Goal: Find specific page/section: Find specific page/section

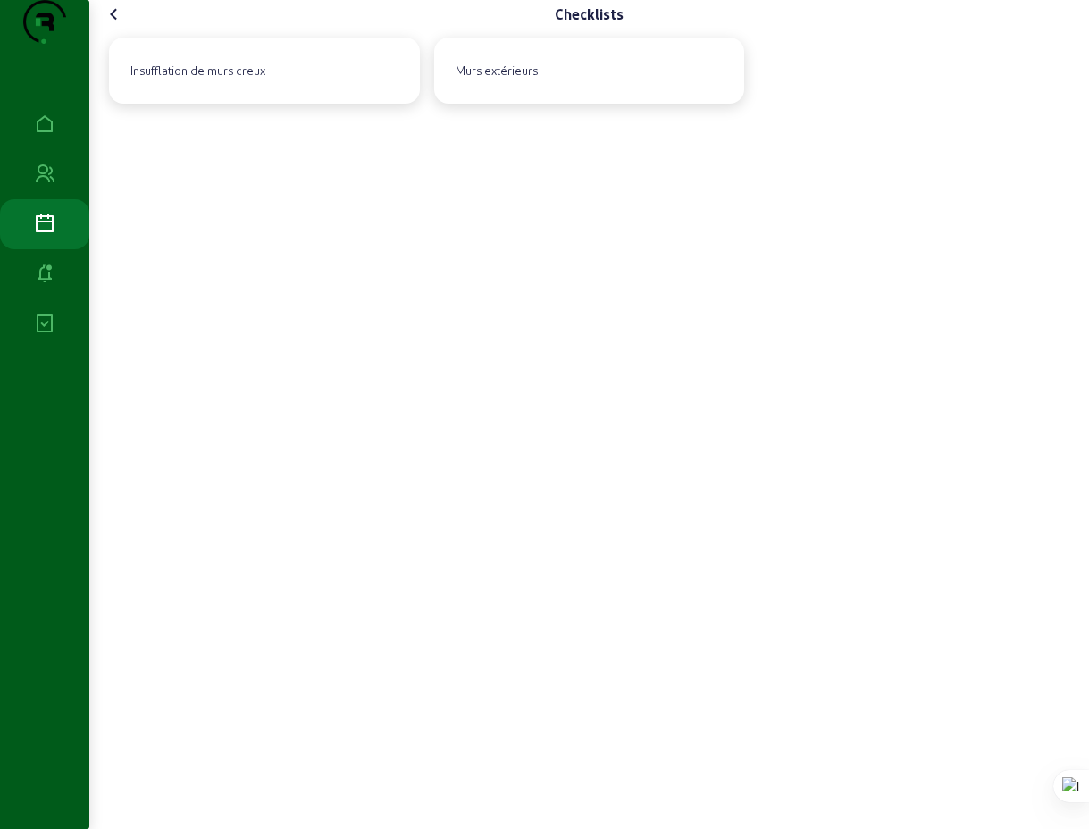
click at [118, 25] on icon at bounding box center [114, 14] width 21 height 21
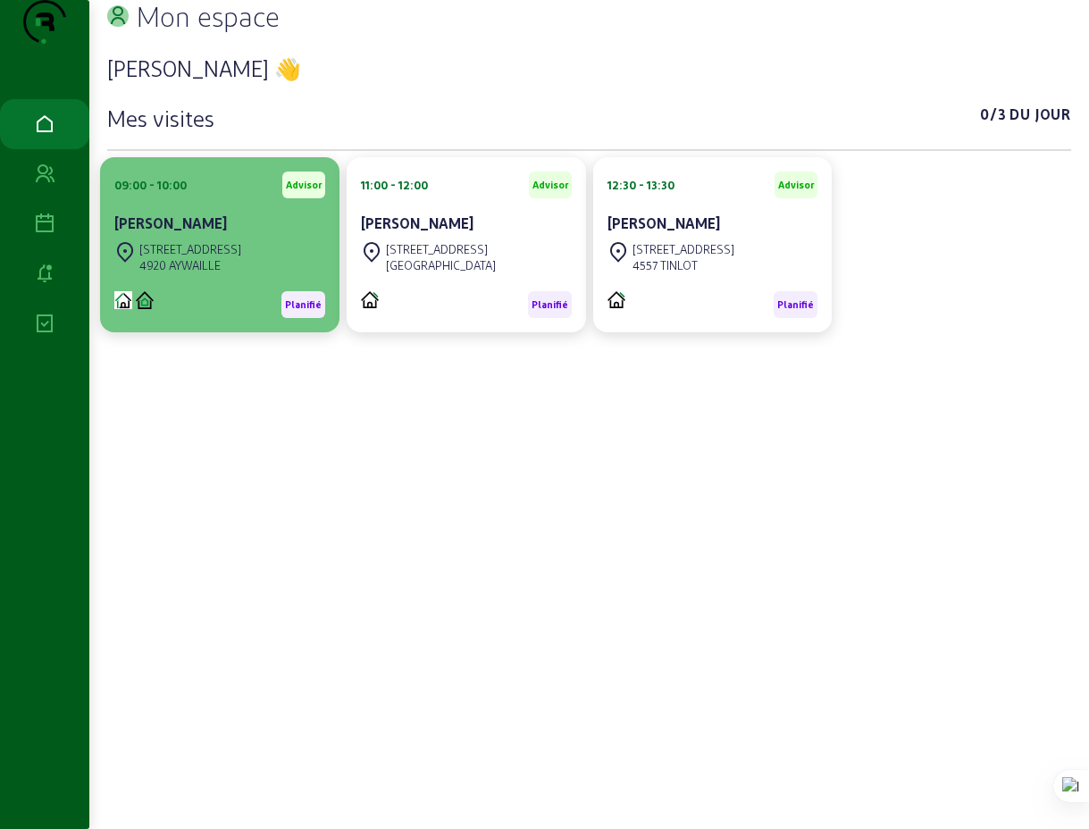
click at [195, 231] on cam-card-title "[PERSON_NAME]" at bounding box center [170, 222] width 113 height 17
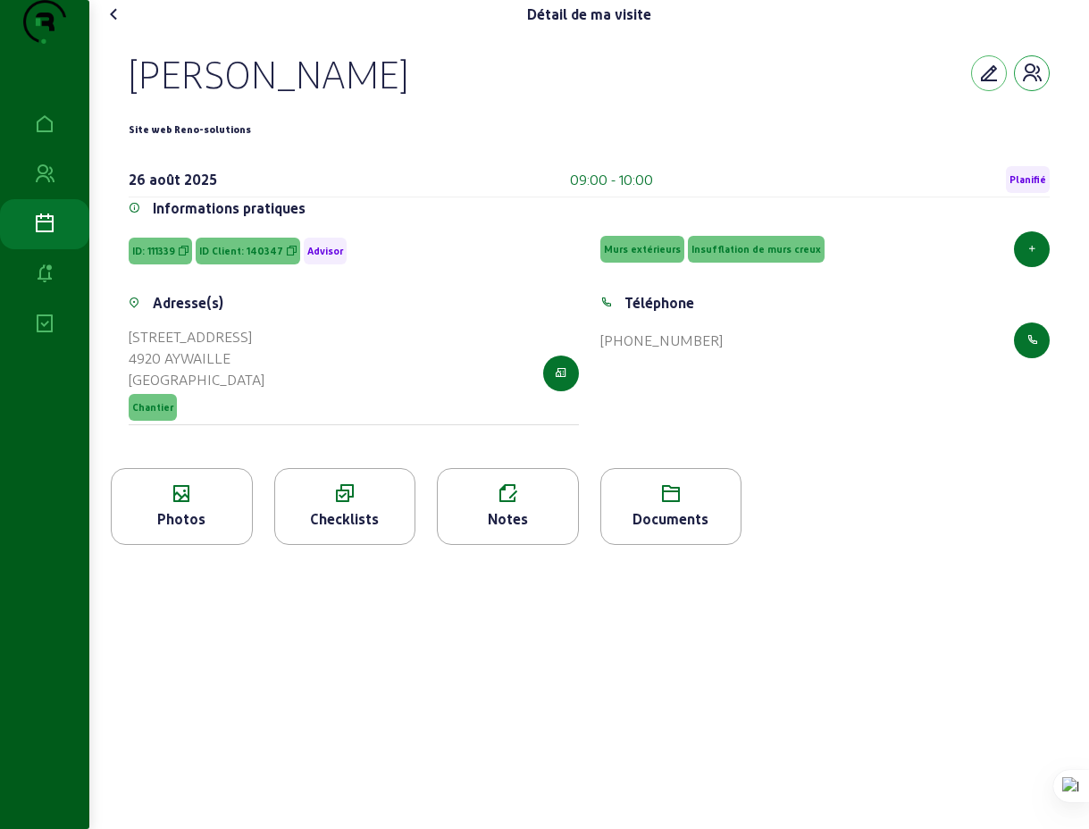
click at [1031, 84] on icon "button" at bounding box center [1031, 73] width 21 height 21
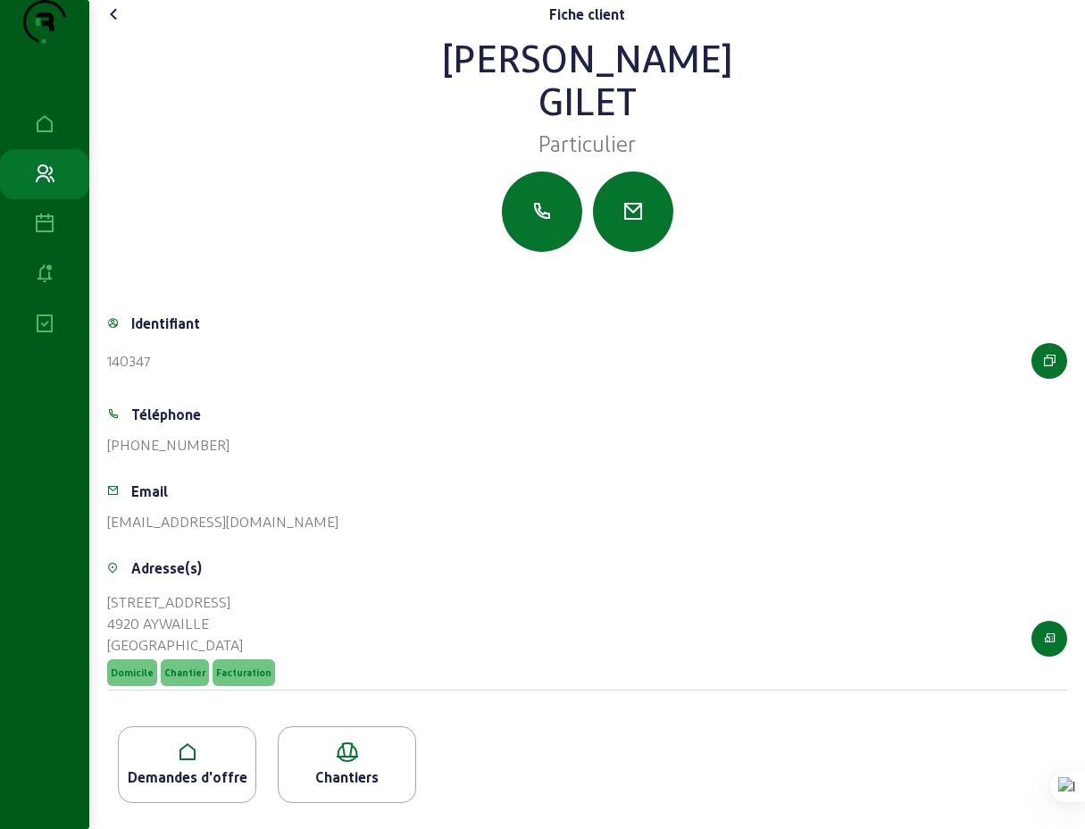
scroll to position [31, 0]
click at [119, 20] on icon at bounding box center [114, 14] width 21 height 21
